Goal: Task Accomplishment & Management: Use online tool/utility

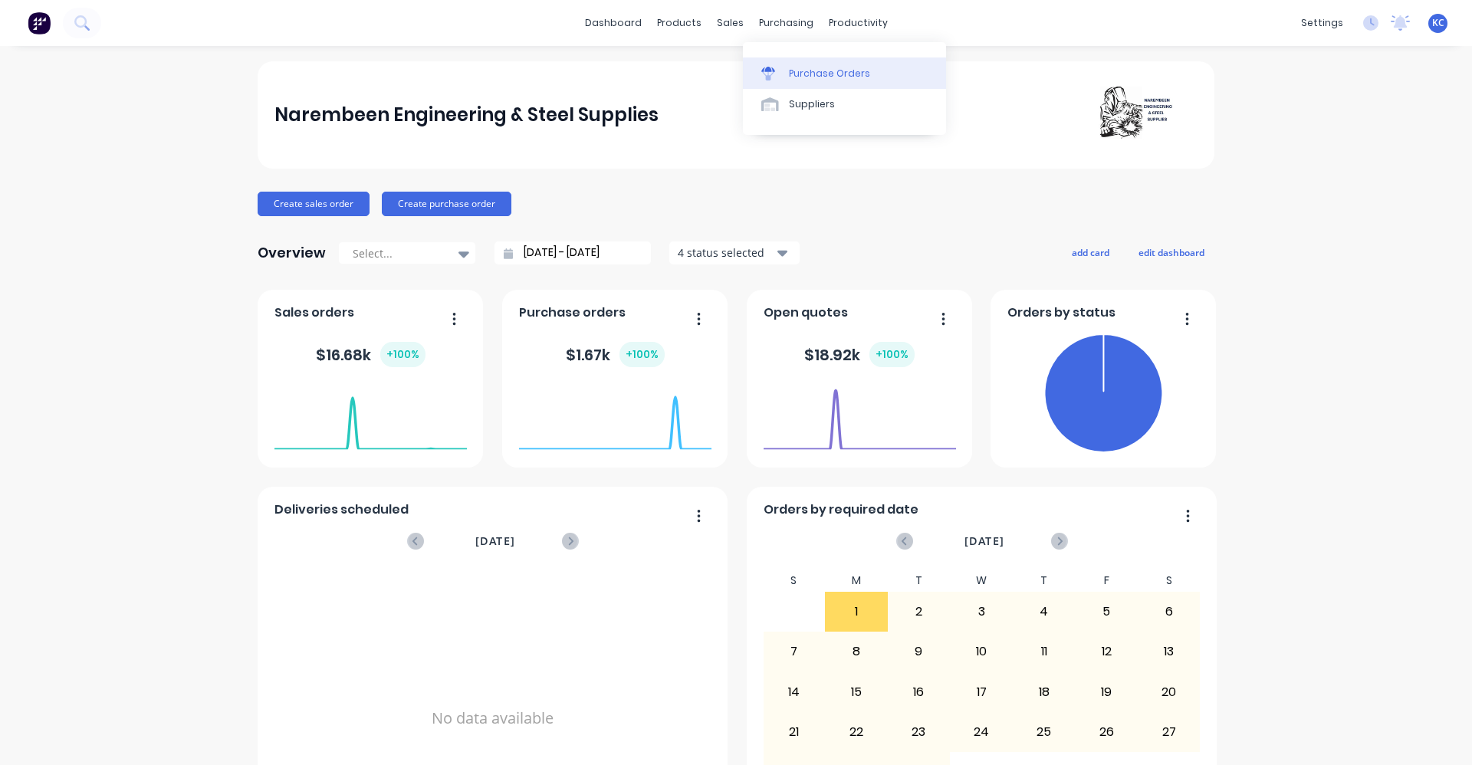
click at [811, 77] on div "Purchase Orders" at bounding box center [829, 74] width 81 height 14
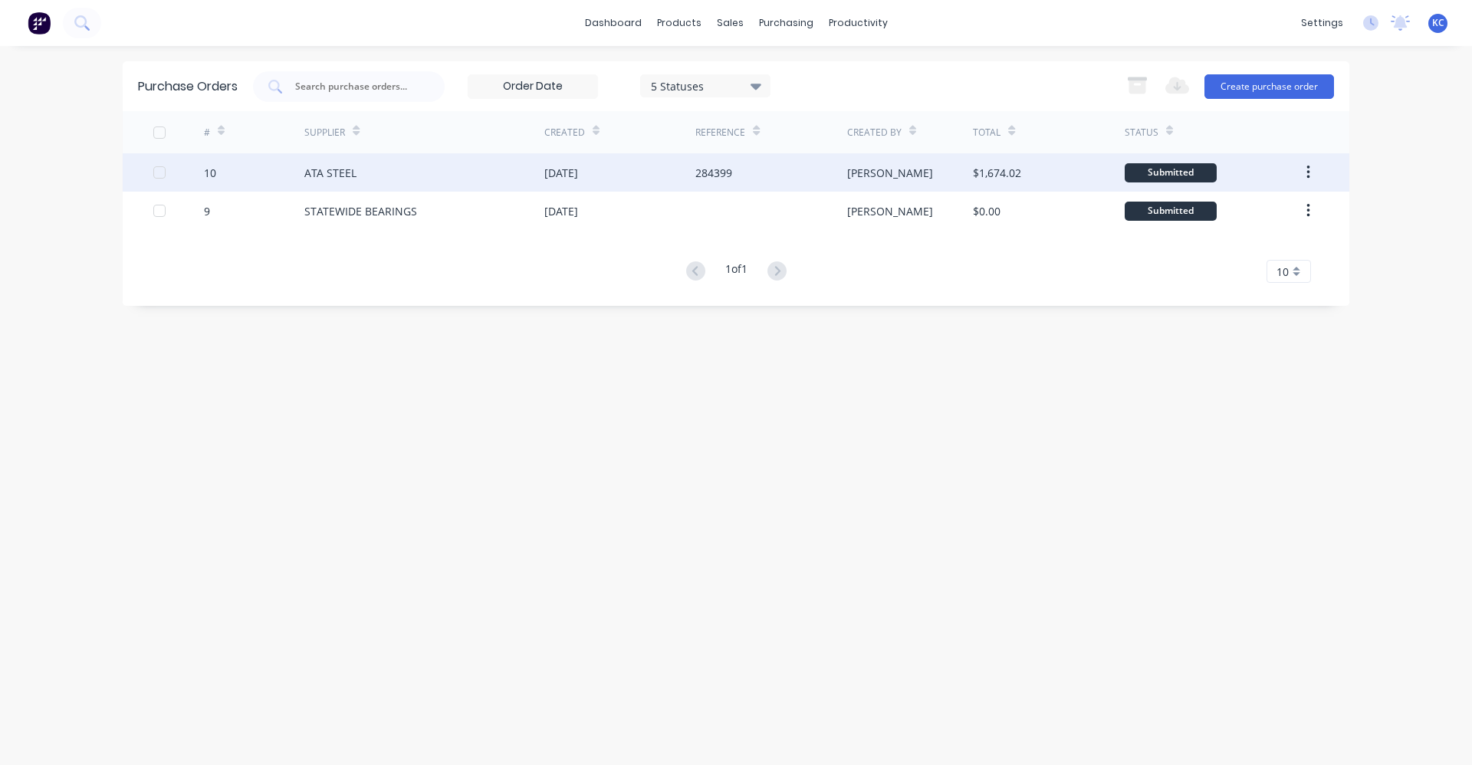
click at [292, 179] on div "10" at bounding box center [254, 172] width 101 height 38
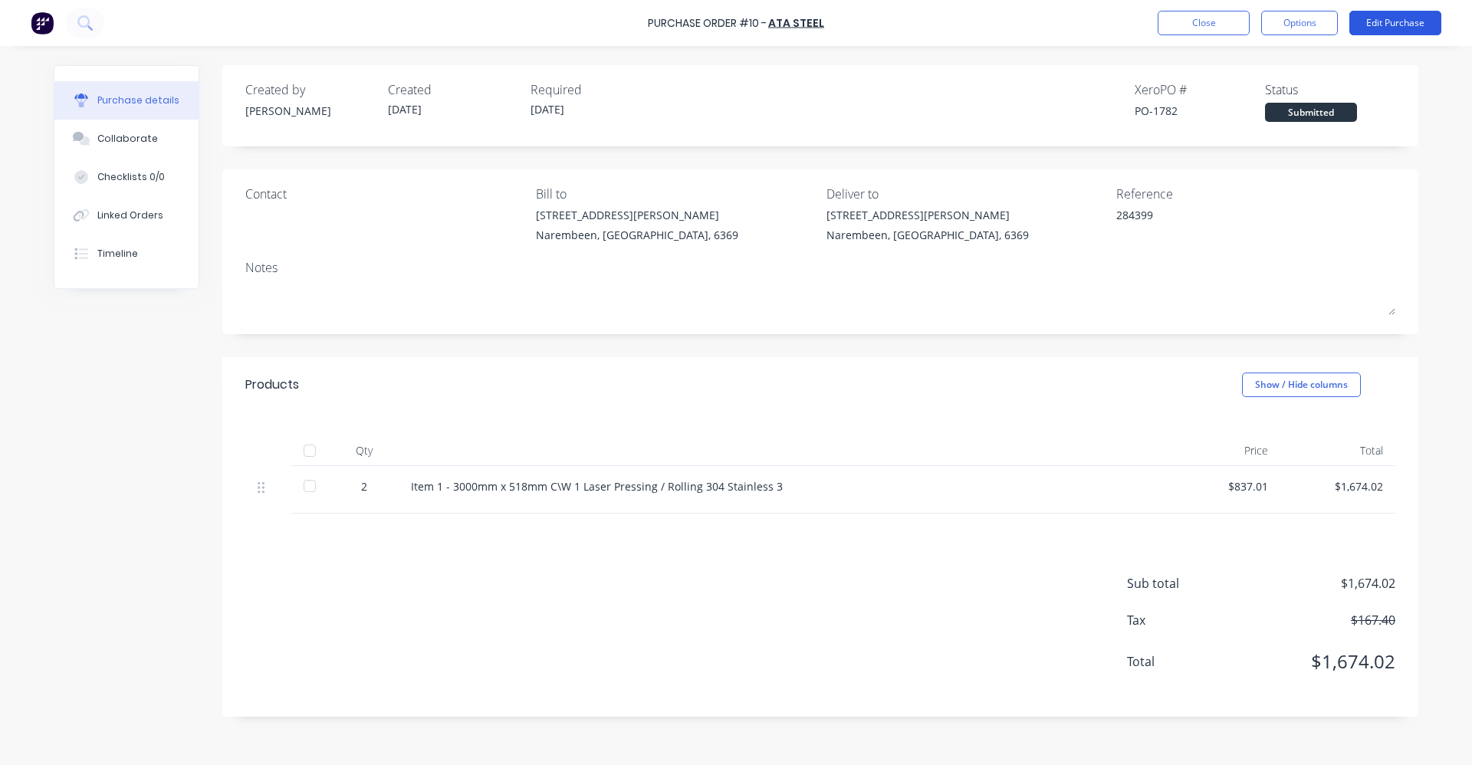
click at [1389, 21] on button "Edit Purchase" at bounding box center [1395, 23] width 92 height 25
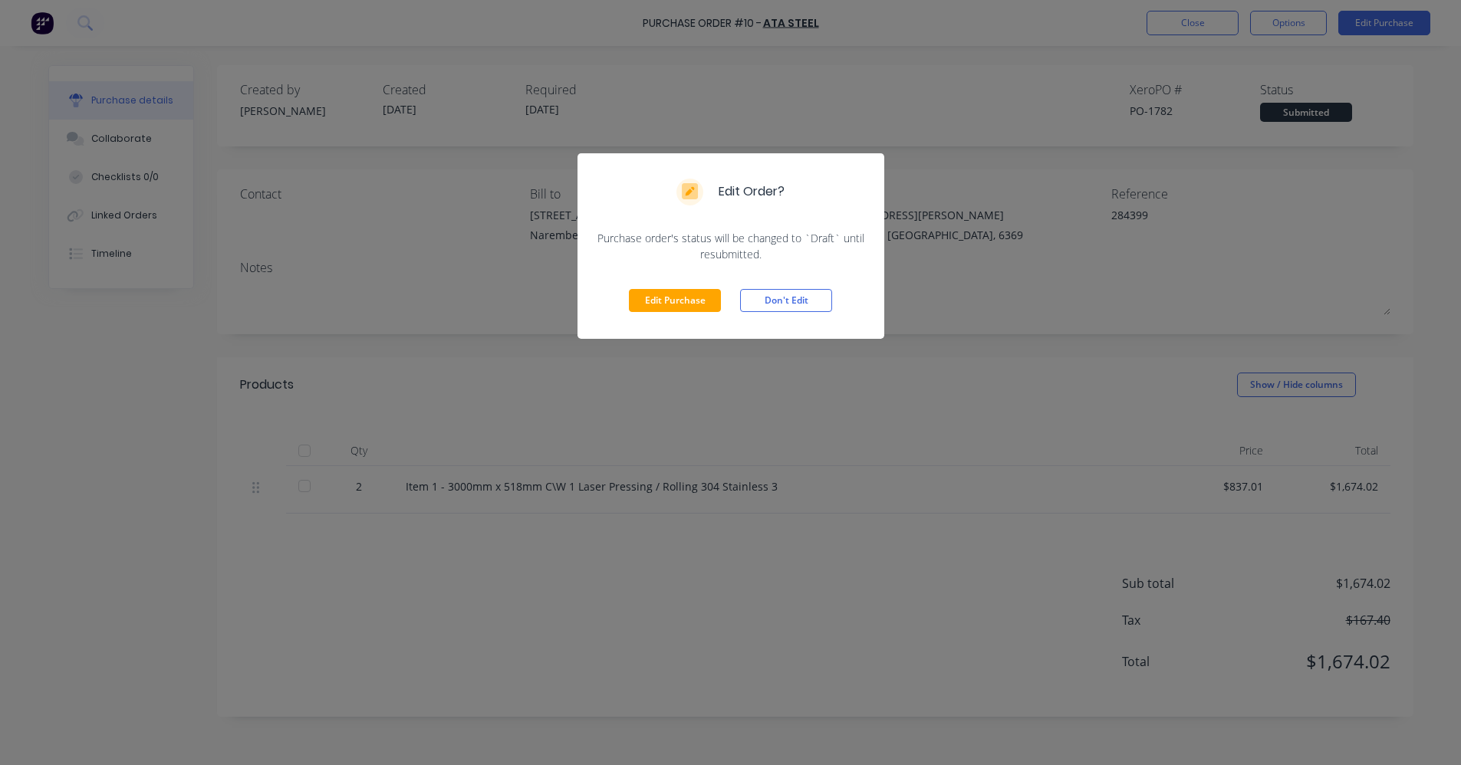
click at [828, 421] on div "Edit Order? Purchase order's status will be changed to `Draft` until resubmitte…" at bounding box center [730, 382] width 1461 height 765
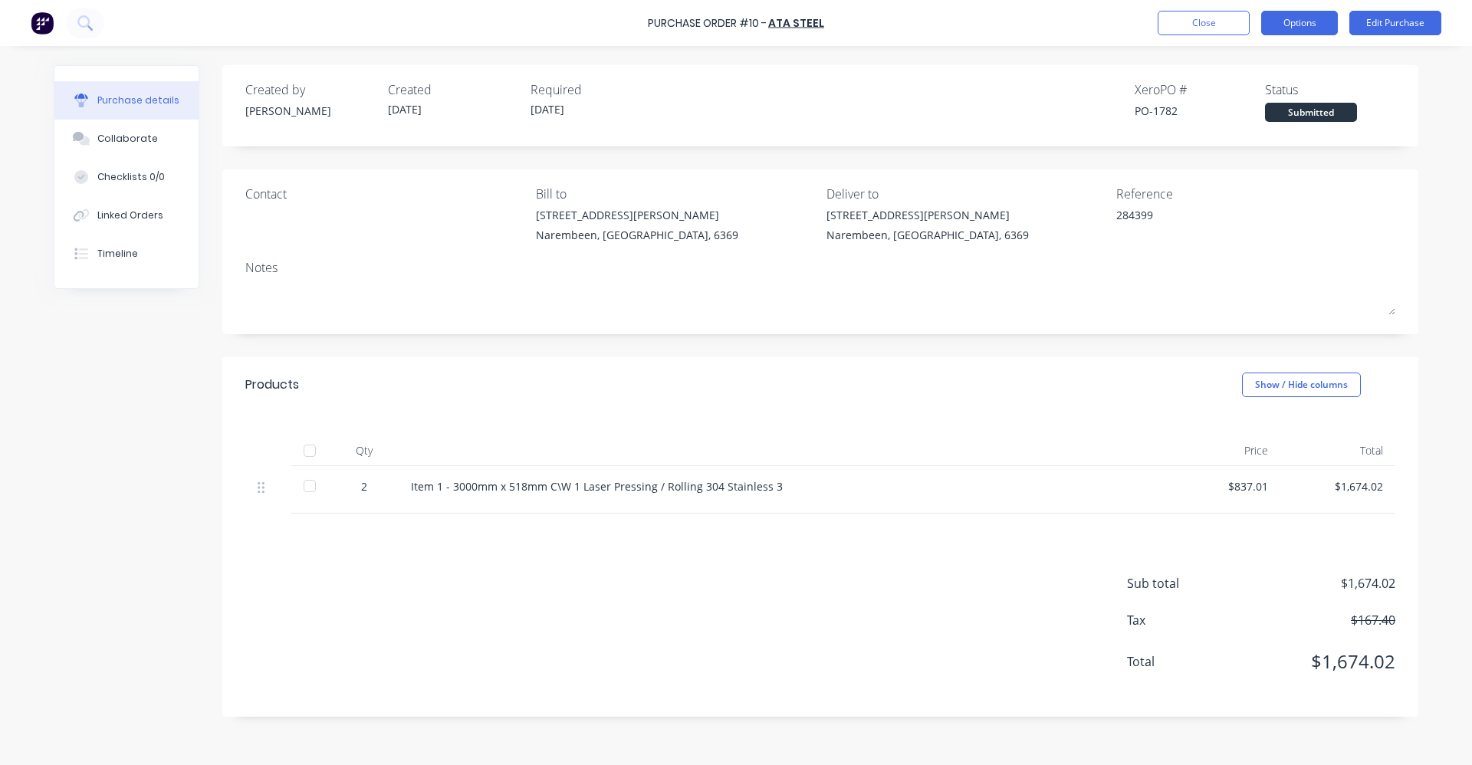
click at [1281, 27] on button "Options" at bounding box center [1299, 23] width 77 height 25
click at [1418, 31] on button "Edit Purchase" at bounding box center [1395, 23] width 92 height 25
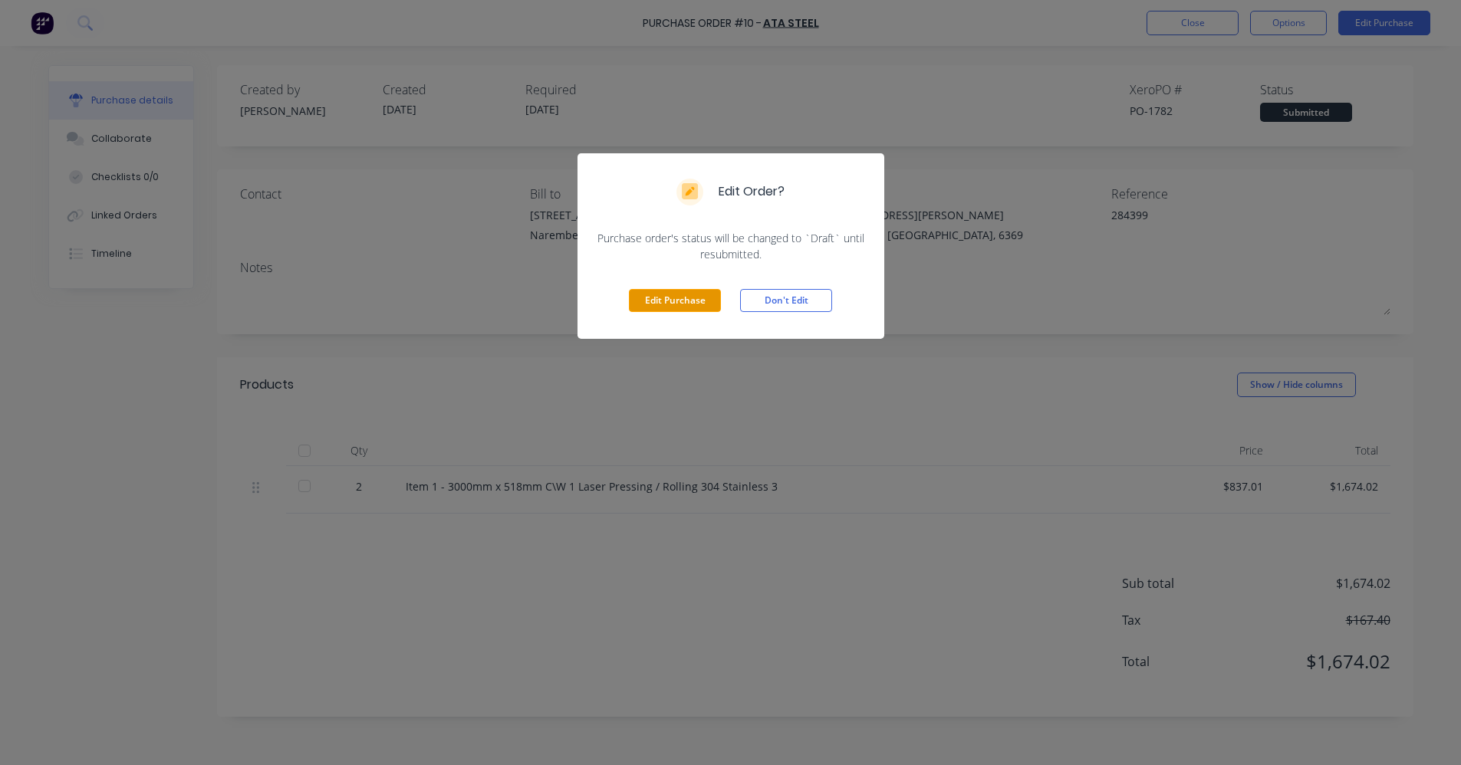
click at [679, 297] on button "Edit Purchase" at bounding box center [675, 300] width 92 height 23
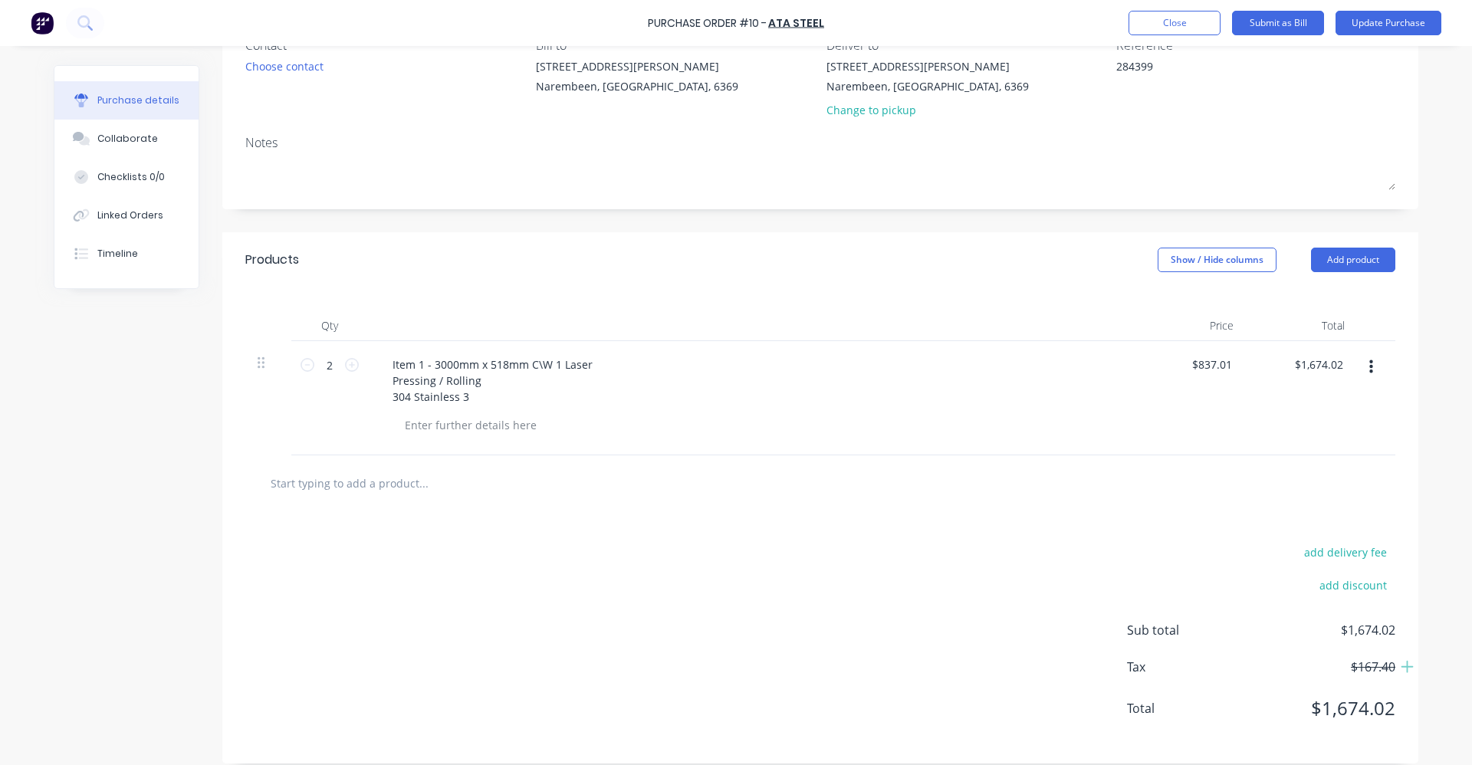
scroll to position [163, 0]
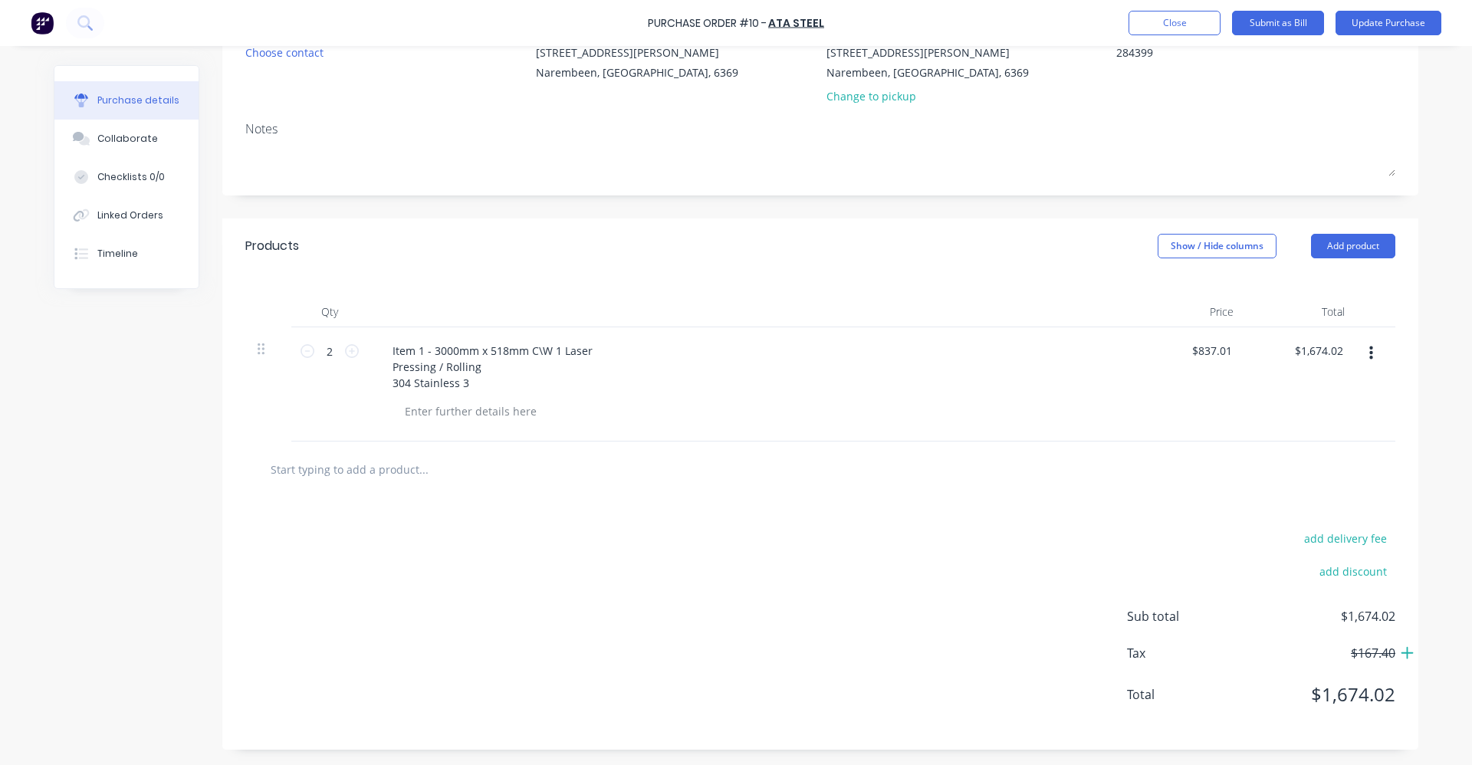
click at [1404, 656] on icon at bounding box center [1408, 653] width 14 height 15
click at [1400, 21] on button "Update Purchase" at bounding box center [1389, 23] width 106 height 25
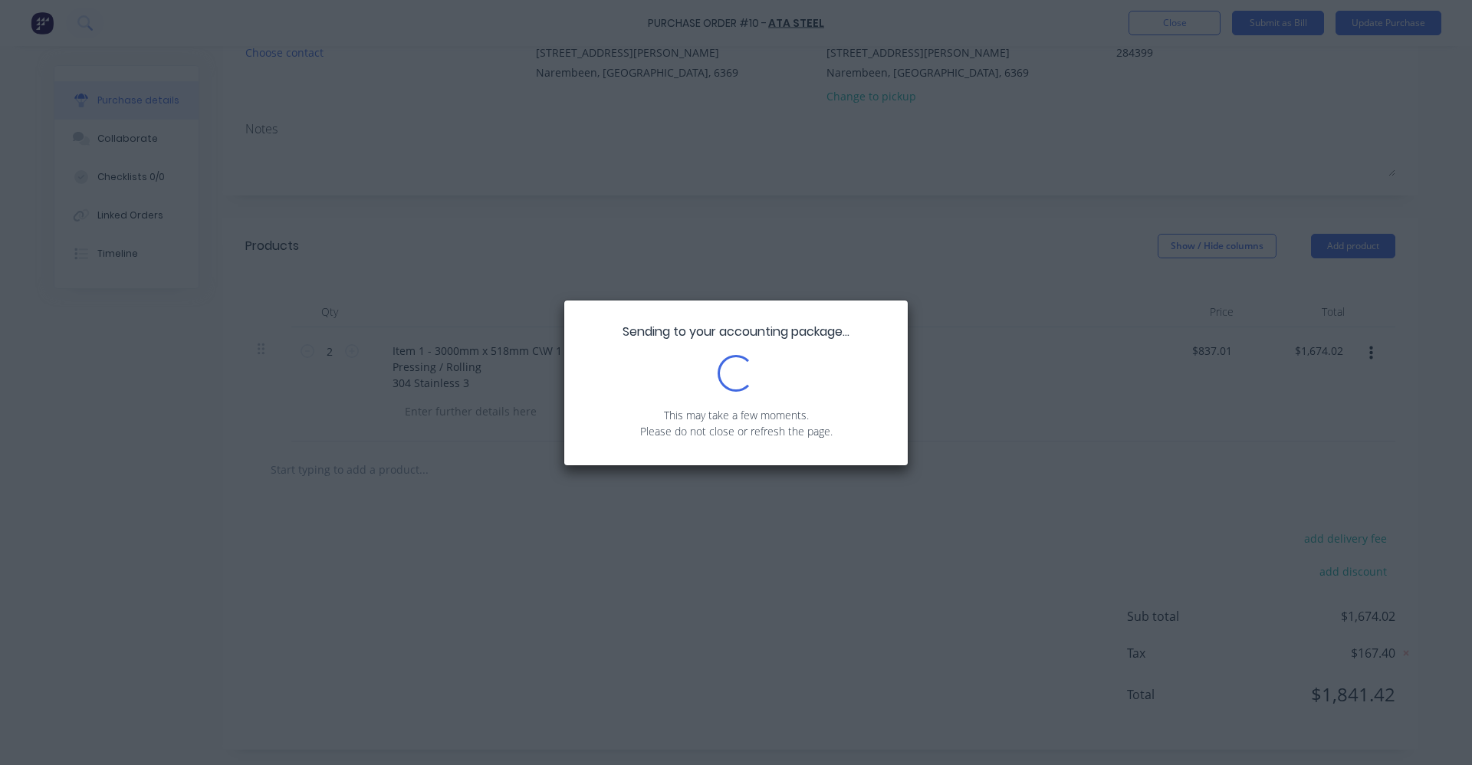
scroll to position [0, 0]
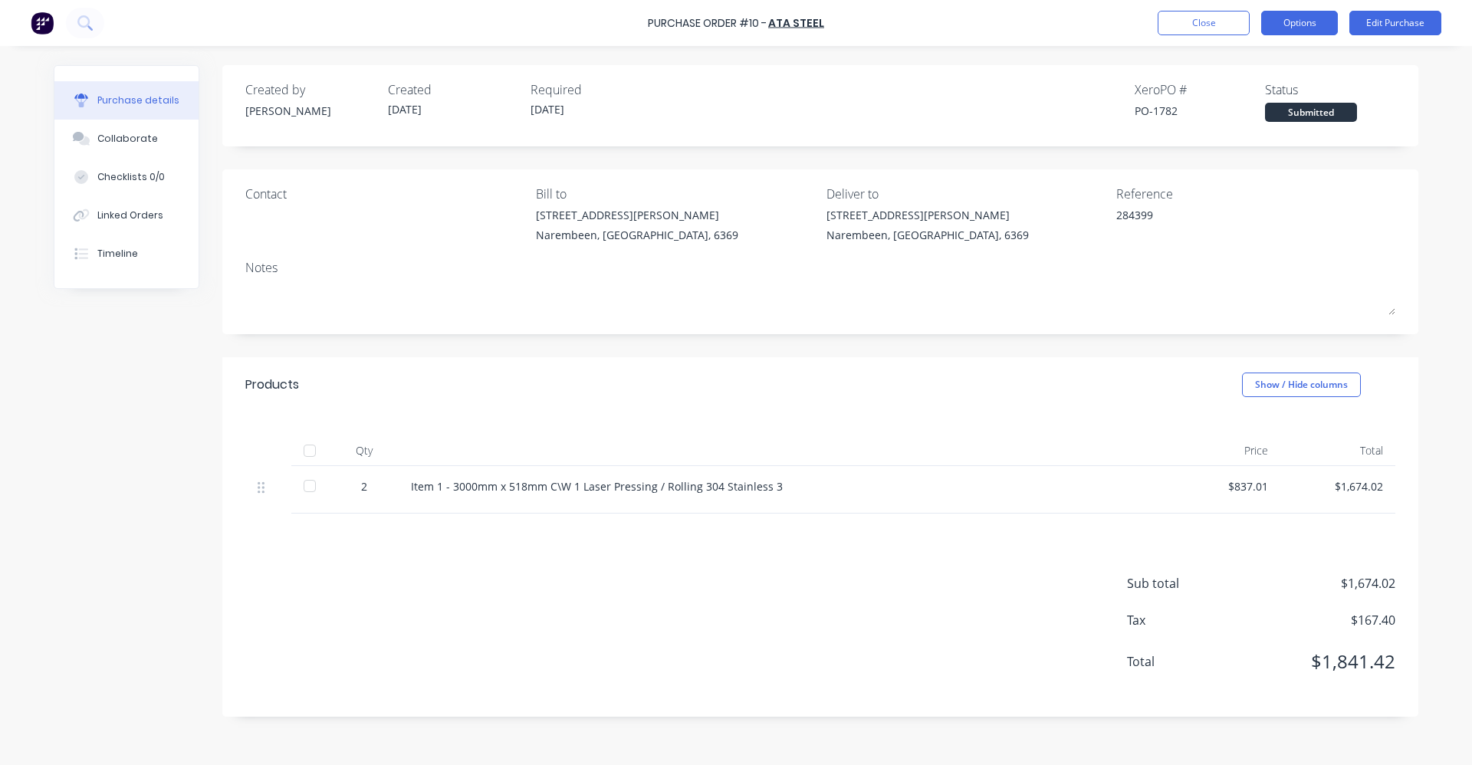
click at [1321, 31] on button "Options" at bounding box center [1299, 23] width 77 height 25
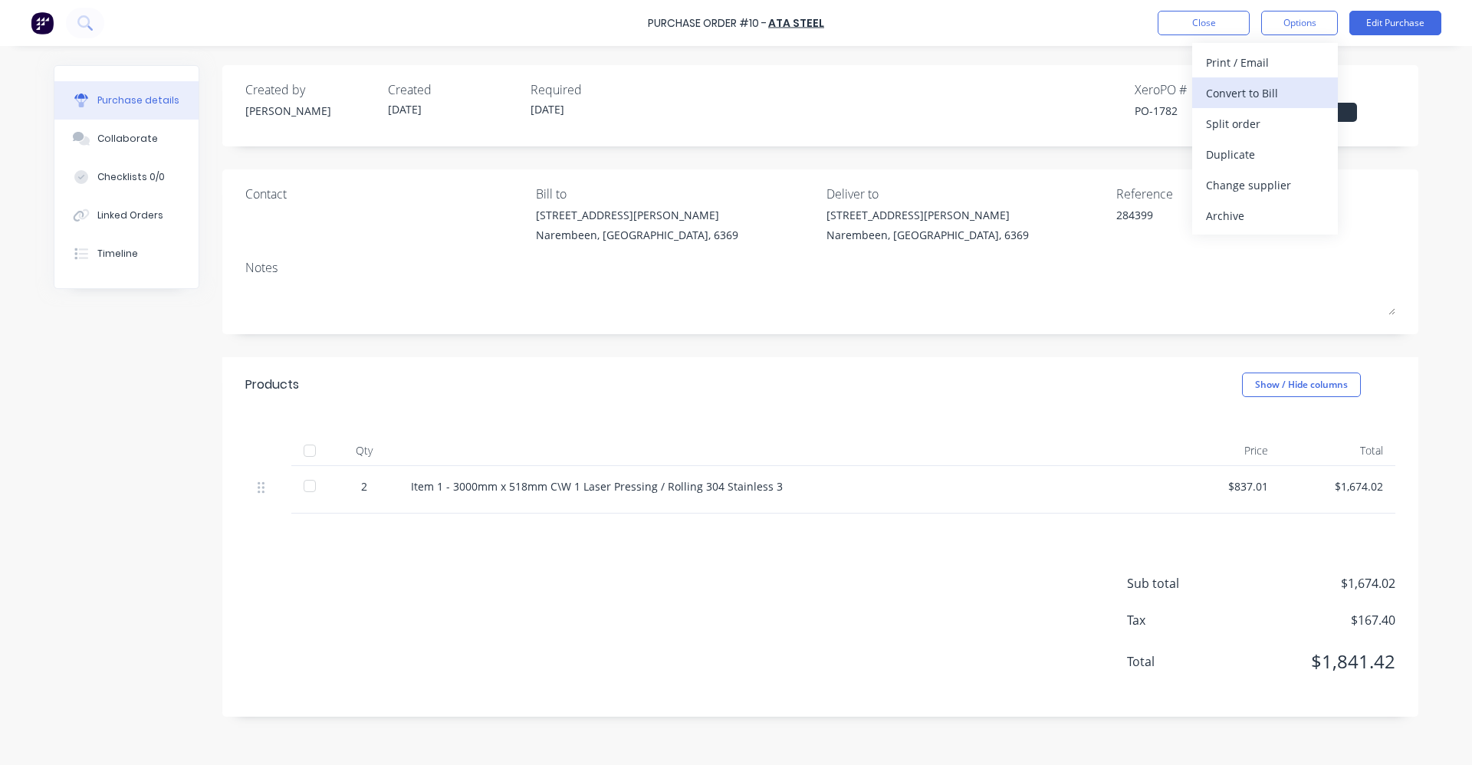
click at [1280, 91] on div "Convert to Bill" at bounding box center [1265, 93] width 118 height 22
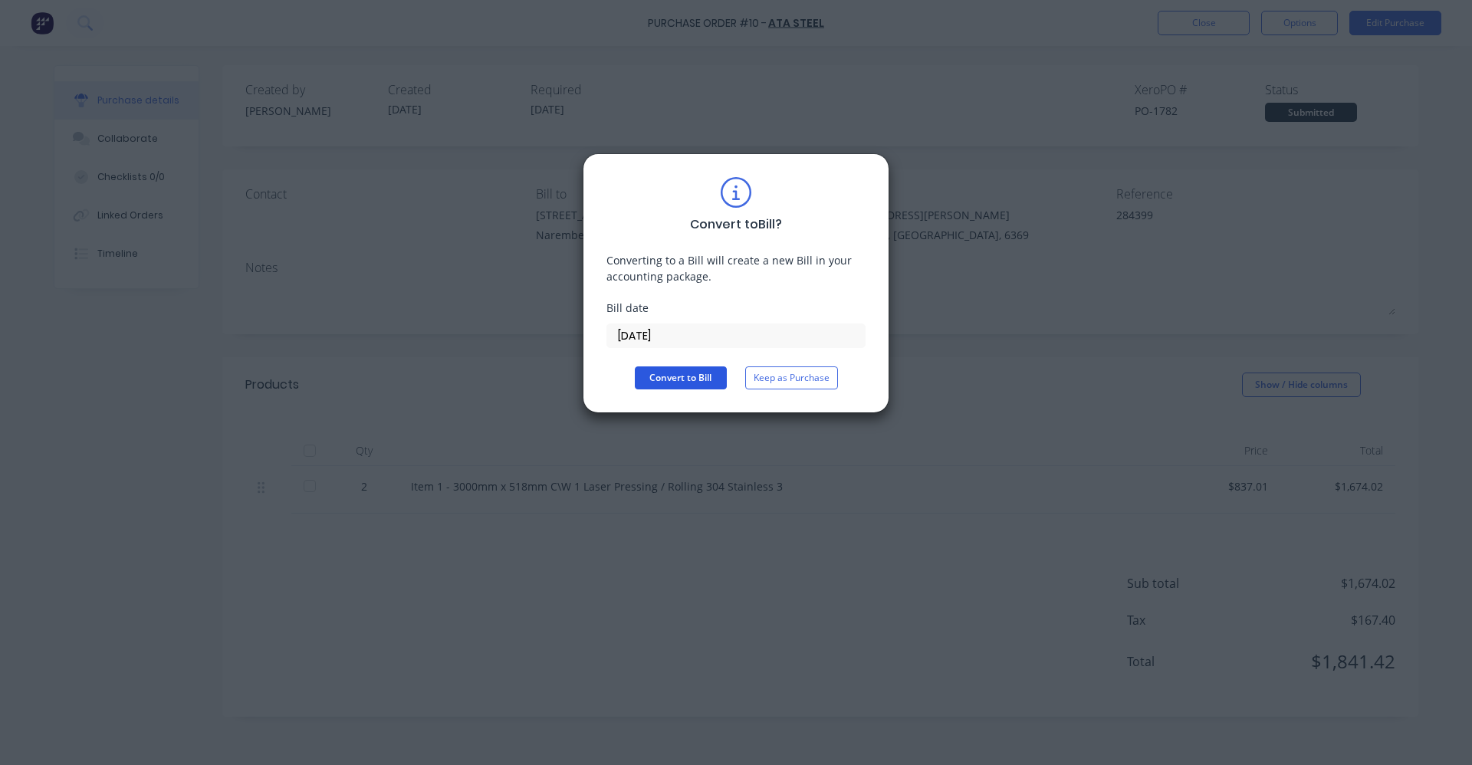
click at [671, 378] on button "Convert to Bill" at bounding box center [681, 377] width 92 height 23
